Goal: Task Accomplishment & Management: Complete application form

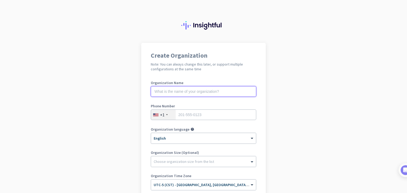
click at [227, 95] on input "text" at bounding box center [203, 91] width 105 height 11
click at [221, 116] on input "tel" at bounding box center [203, 115] width 105 height 11
type input "9072516977"
click at [204, 93] on input "text" at bounding box center [203, 91] width 105 height 11
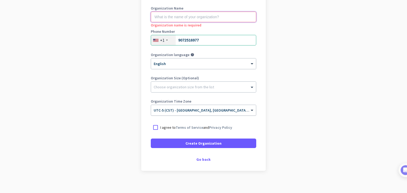
scroll to position [79, 0]
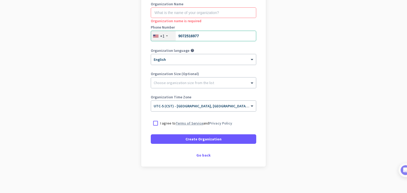
click at [199, 124] on link "Terms of Service" at bounding box center [190, 123] width 28 height 5
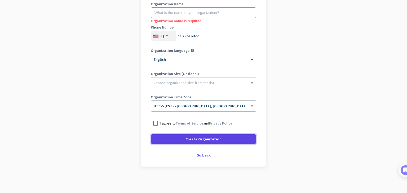
click at [205, 140] on span "Create Organization" at bounding box center [204, 139] width 36 height 5
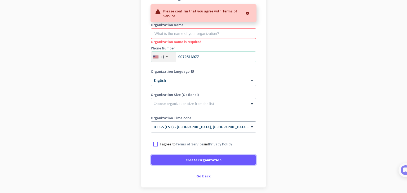
scroll to position [26, 0]
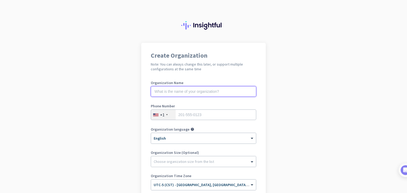
click at [192, 92] on input "text" at bounding box center [203, 91] width 105 height 11
type input "[PERSON_NAME]"
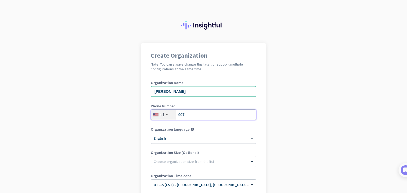
type input "9072516977"
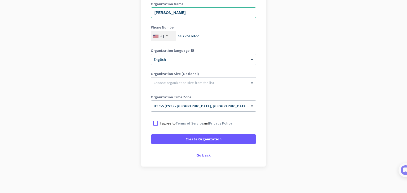
click at [178, 123] on link "Terms of Service" at bounding box center [190, 123] width 28 height 5
click at [166, 123] on p "I agree to Terms of Service and Privacy Policy" at bounding box center [196, 123] width 72 height 5
click at [0, 0] on input "I agree to Terms of Service and Privacy Policy" at bounding box center [0, 0] width 0 height 0
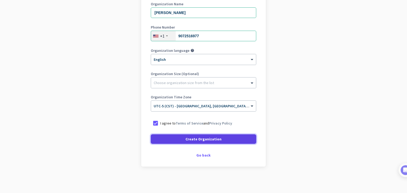
click at [175, 143] on span at bounding box center [203, 139] width 105 height 13
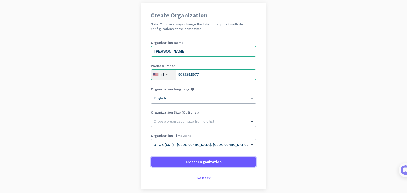
scroll to position [63, 0]
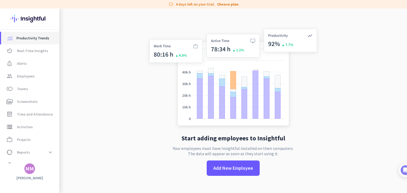
click at [35, 39] on span "Productivity Trends" at bounding box center [32, 38] width 33 height 6
click at [33, 51] on span "Real-Time Insights" at bounding box center [32, 51] width 31 height 6
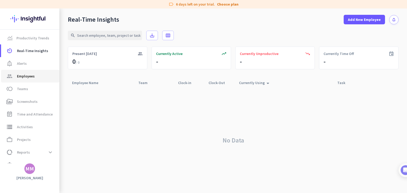
click at [32, 76] on span "Employees" at bounding box center [26, 76] width 18 height 6
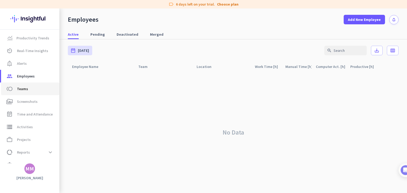
click at [33, 92] on span "toll Teams" at bounding box center [30, 89] width 50 height 6
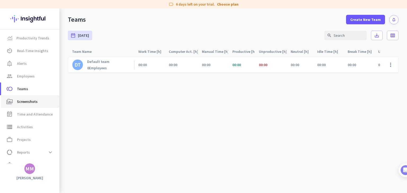
click at [39, 101] on span "perm_media Screenshots" at bounding box center [30, 102] width 50 height 6
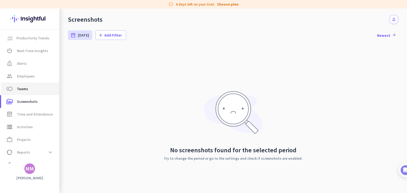
click at [37, 91] on span "toll Teams" at bounding box center [30, 89] width 50 height 6
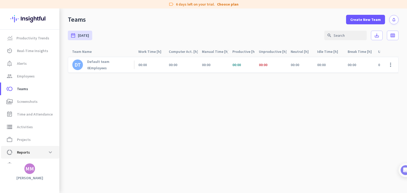
click at [27, 156] on span "data_usage Reports expand_more" at bounding box center [30, 153] width 50 height 10
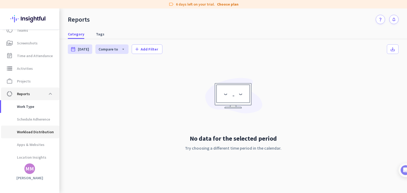
scroll to position [59, 0]
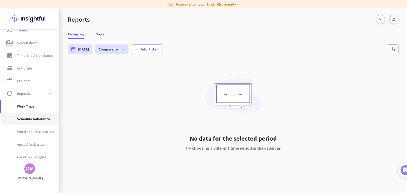
click at [37, 122] on span "Schedule Adherence" at bounding box center [27, 119] width 45 height 13
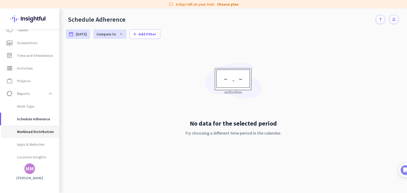
click at [38, 131] on span "Workload Distribution" at bounding box center [29, 132] width 48 height 13
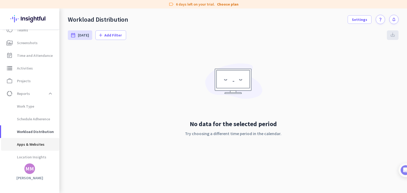
click at [40, 144] on span "Apps & Websites" at bounding box center [24, 144] width 39 height 13
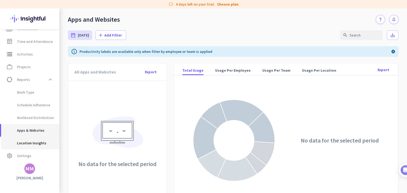
scroll to position [74, 0]
click at [42, 140] on span "Location Insights" at bounding box center [25, 142] width 41 height 13
type input "[DATE] - [DATE]"
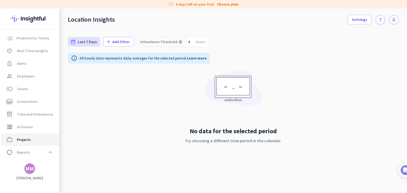
click at [33, 137] on span "work_outline Projects" at bounding box center [30, 140] width 50 height 6
type input "[DATE] - [DATE]"
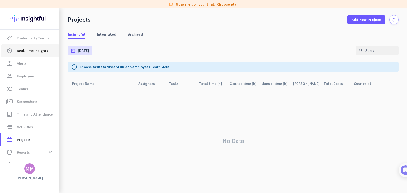
click at [36, 52] on span "Real-Time Insights" at bounding box center [32, 51] width 31 height 6
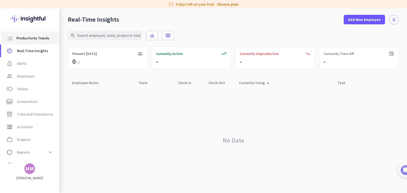
click at [45, 41] on span "Productivity Trends" at bounding box center [32, 38] width 33 height 6
